Goal: Information Seeking & Learning: Check status

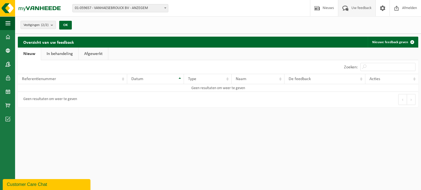
click at [32, 182] on div "Customer Care Chat" at bounding box center [46, 185] width 79 height 7
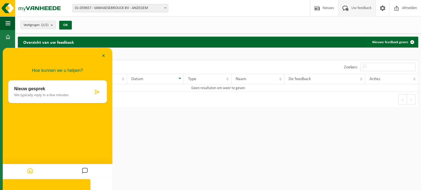
click at [210, 136] on html "Vestiging: 01-059657 - VANHAESEBROUCK BV - ANZEGEM 10-995939 - METAALCONSTRUCTI…" at bounding box center [210, 95] width 421 height 190
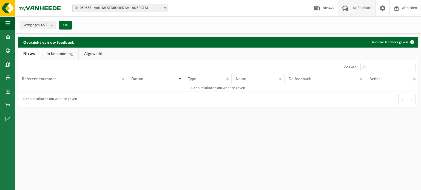
click at [56, 60] on div "10 25 50 100 10 resultaten weergeven" at bounding box center [118, 67] width 200 height 14
click at [57, 51] on link "In behandeling" at bounding box center [59, 54] width 37 height 13
click at [89, 54] on link "Afgewerkt" at bounding box center [93, 54] width 29 height 13
click at [31, 54] on link "Nieuw" at bounding box center [29, 54] width 22 height 13
click at [4, 6] on img at bounding box center [33, 8] width 66 height 16
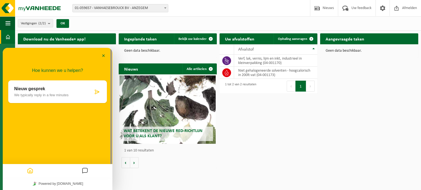
click at [88, 173] on icon "Messages" at bounding box center [85, 171] width 7 height 11
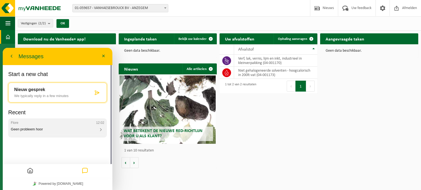
click at [29, 125] on div "Flore 12:02 Geen probleem hoor" at bounding box center [57, 126] width 93 height 11
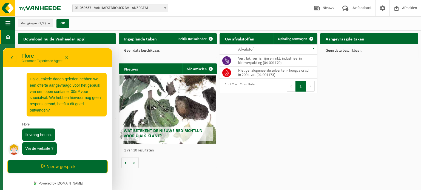
scroll to position [104, 0]
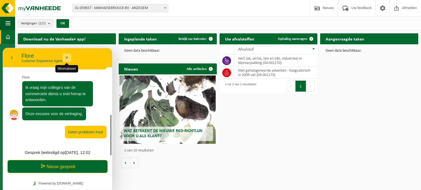
click at [65, 56] on button "Minimaliseer" at bounding box center [66, 58] width 9 height 8
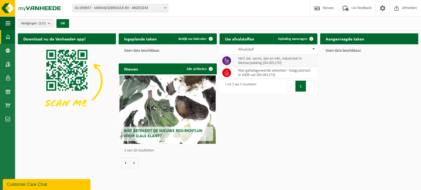
click at [247, 55] on td "verf, lak, vernis, lijm en inkt, industrieel in kleinverpakking (04-001170)" at bounding box center [276, 61] width 84 height 12
click at [224, 60] on icon at bounding box center [226, 60] width 5 height 5
click at [244, 72] on td "niet gehalogeneerde solventen - hoogcalorisch in 200lt-vat (04-001173)" at bounding box center [276, 73] width 84 height 12
click at [257, 97] on div "Download nu de Vanheede+ app! Verberg Ingeplande taken Bekijk uw kalender Geen …" at bounding box center [217, 101] width 403 height 140
click at [419, 19] on div "Vestigingen (2/2) Alles selecteren Alles deselecteren Actieve selecteren VANHAE…" at bounding box center [217, 23] width 405 height 14
